Goal: Task Accomplishment & Management: Complete application form

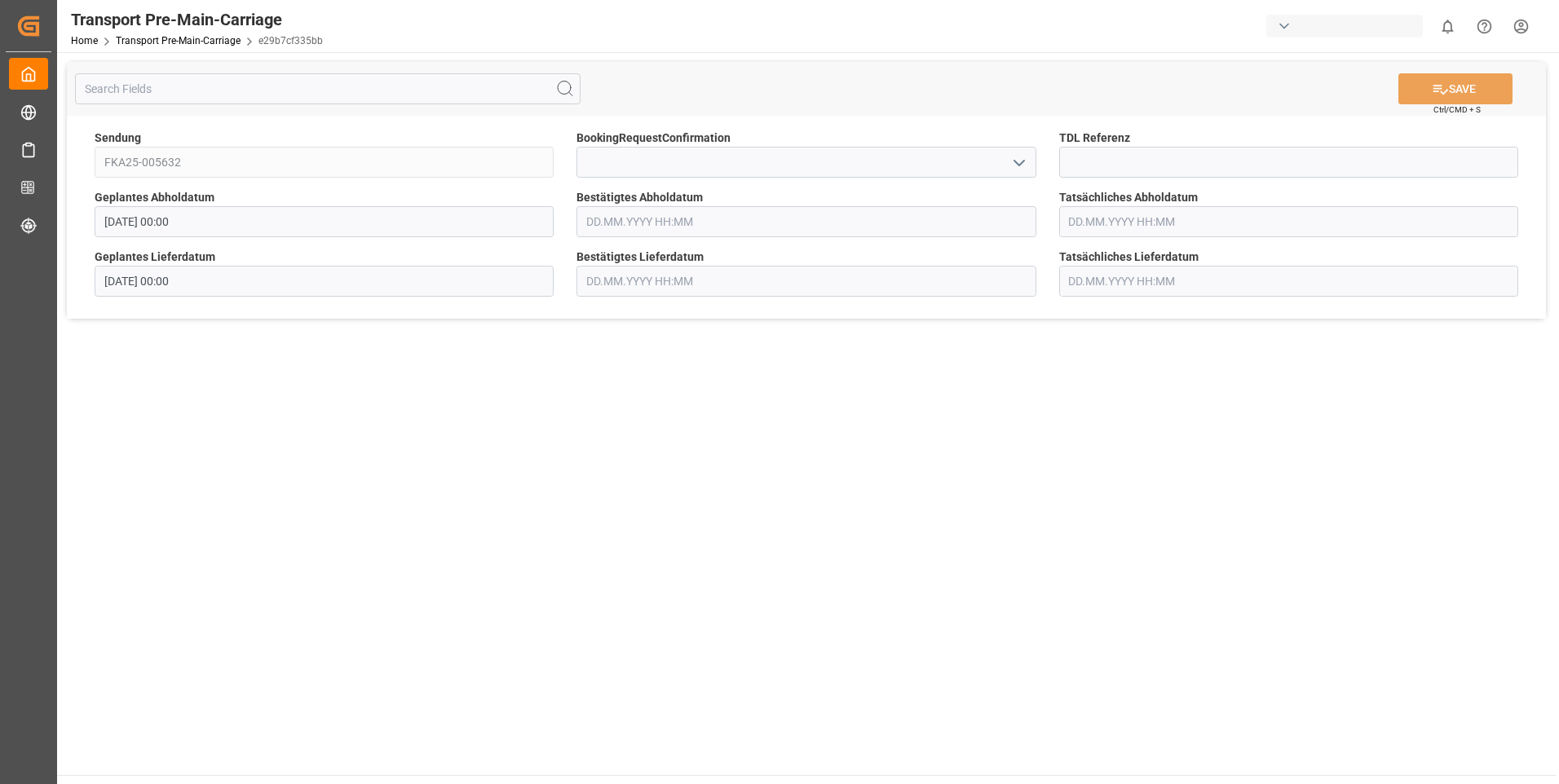
click at [1007, 156] on button "open menu" at bounding box center [1018, 162] width 25 height 26
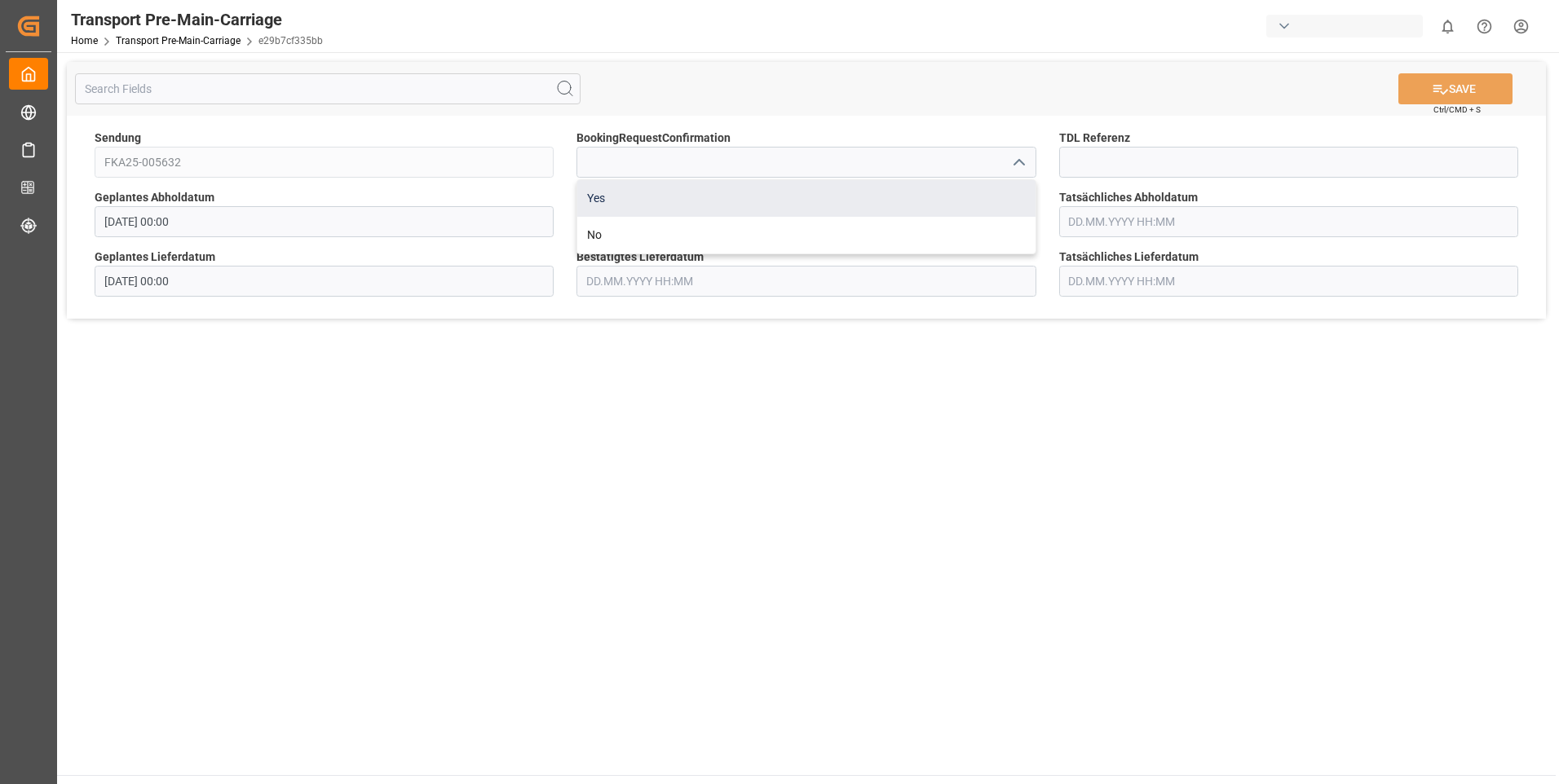
click at [998, 195] on div "Yes" at bounding box center [806, 198] width 458 height 37
type input "Yes"
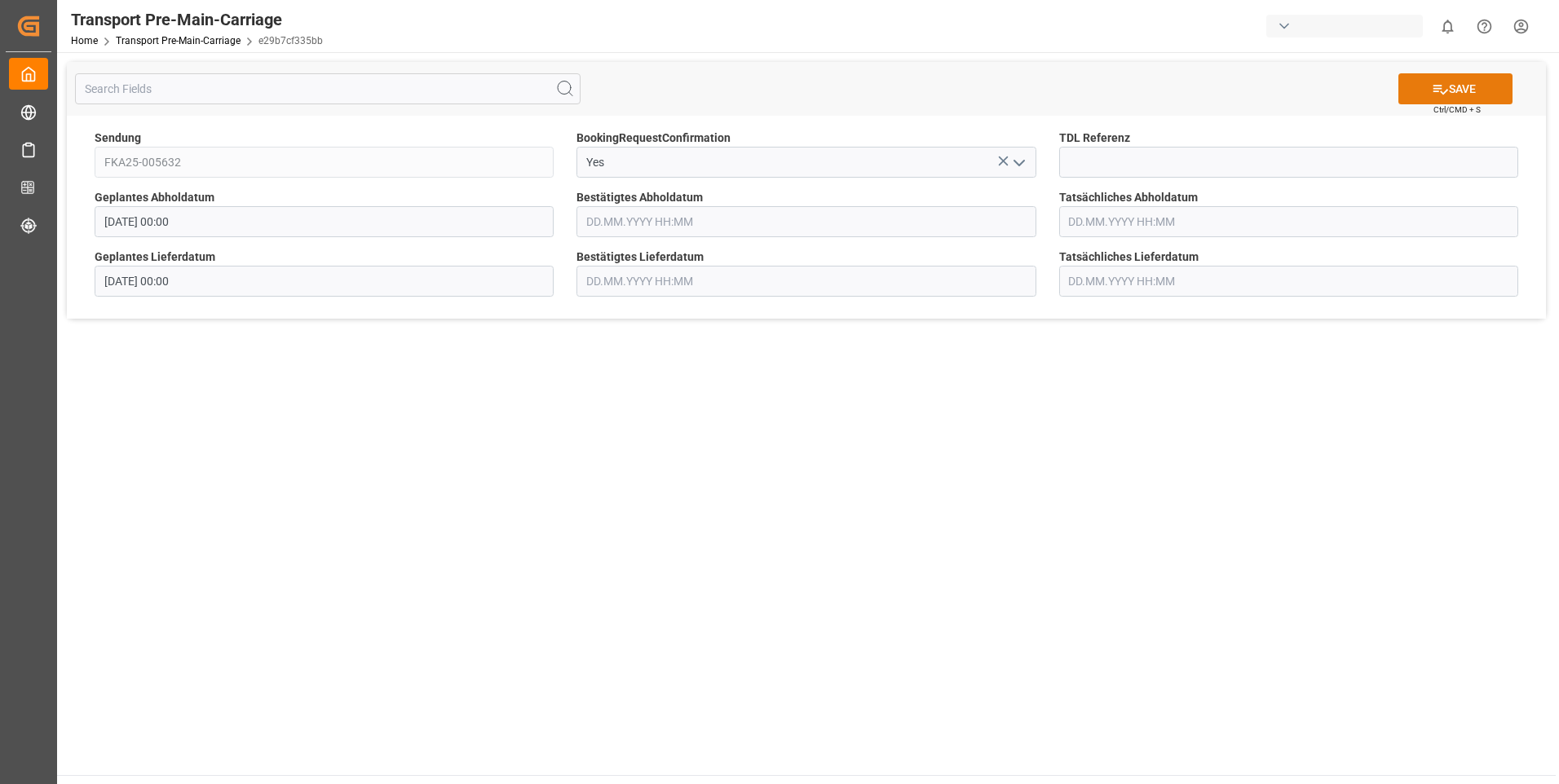
click at [1416, 84] on button "SAVE" at bounding box center [1456, 88] width 114 height 31
